Goal: Find specific page/section: Find specific page/section

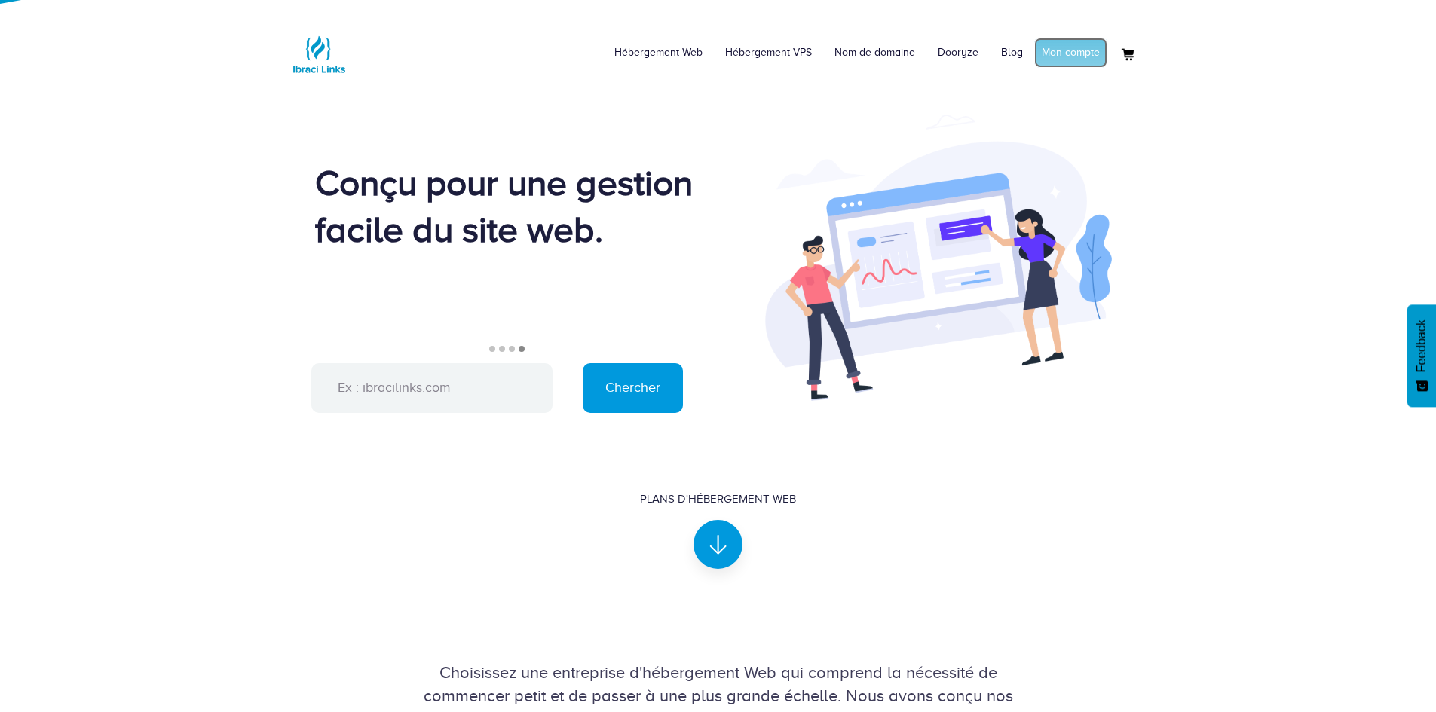
click at [1082, 54] on link "Mon compte" at bounding box center [1070, 53] width 73 height 30
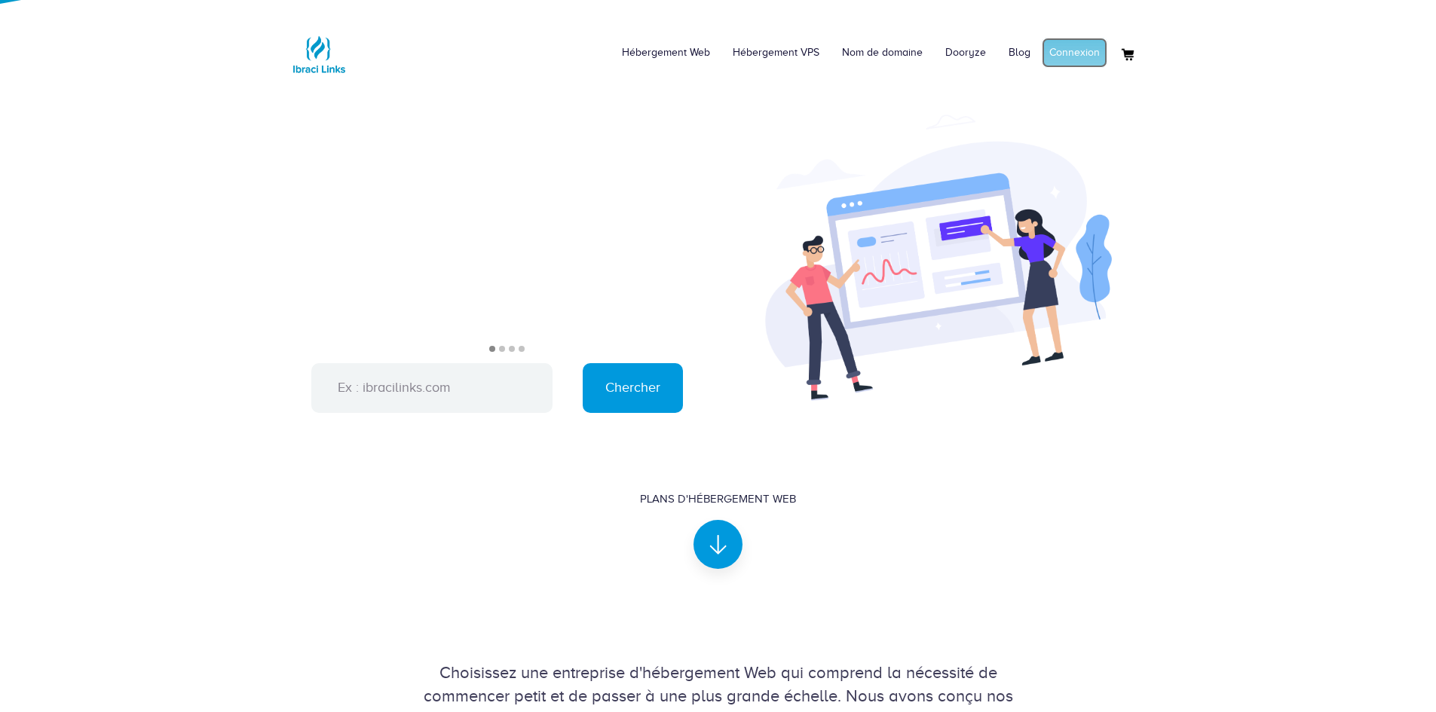
click at [1058, 52] on link "Connexion" at bounding box center [1075, 53] width 66 height 30
click at [662, 57] on link "Hébergement Web" at bounding box center [658, 52] width 111 height 45
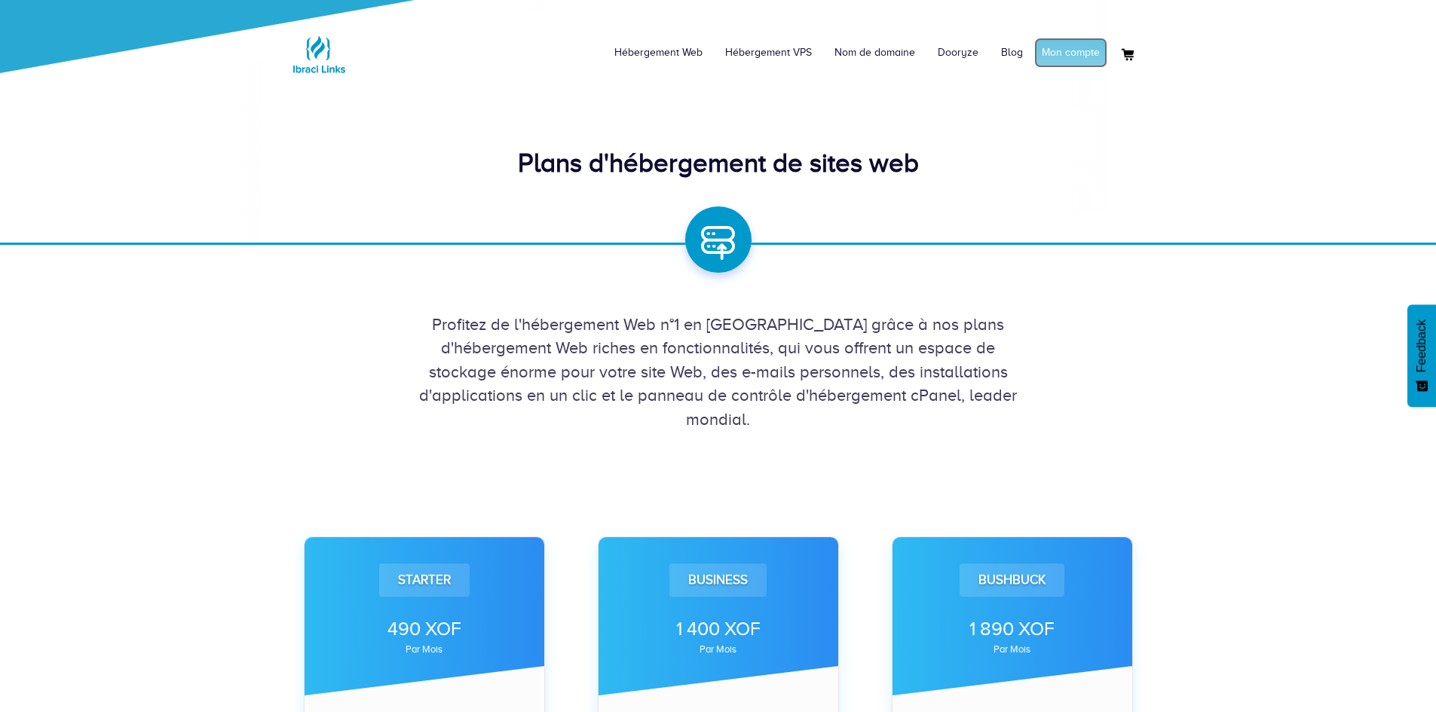
click at [1077, 50] on link "Mon compte" at bounding box center [1070, 53] width 73 height 30
